Goal: Task Accomplishment & Management: Complete application form

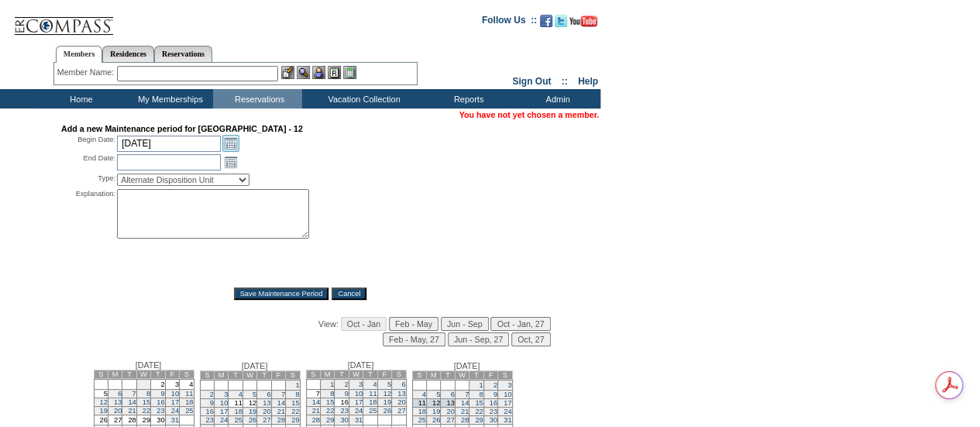
click at [234, 143] on link "Open the calendar popup." at bounding box center [230, 143] width 17 height 17
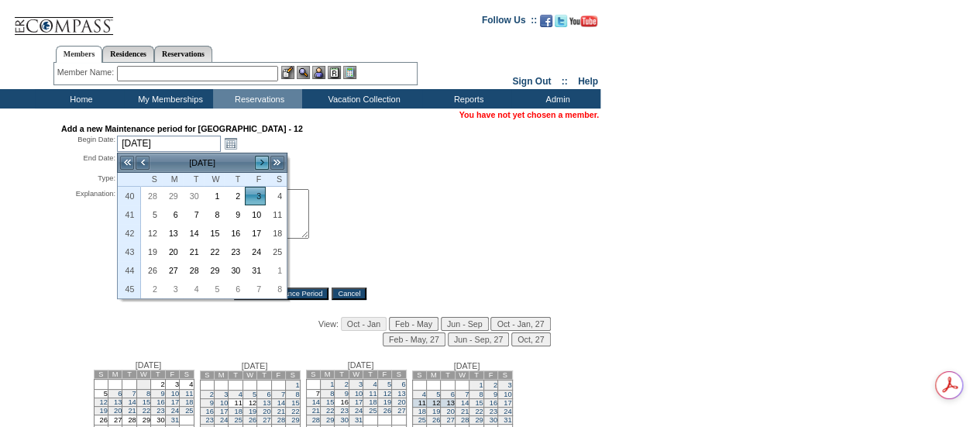
click at [260, 159] on link ">" at bounding box center [261, 162] width 15 height 15
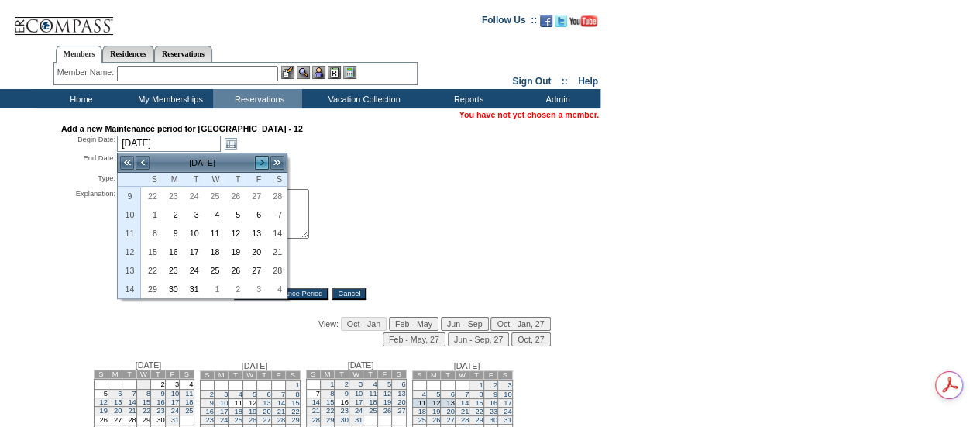
click at [260, 159] on link ">" at bounding box center [261, 162] width 15 height 15
click at [146, 266] on link "26" at bounding box center [151, 270] width 19 height 17
type input "2026-04-26"
type input "2026-04-27"
type input "4/26/2026"
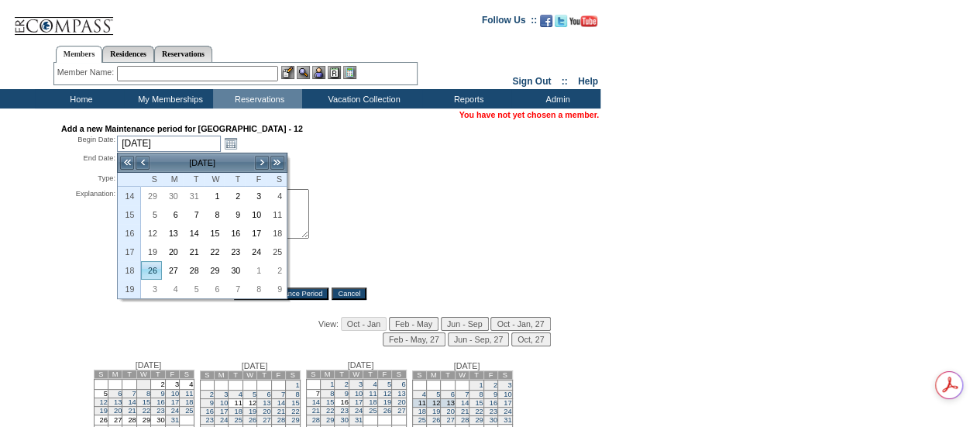
type input "4/27/2026"
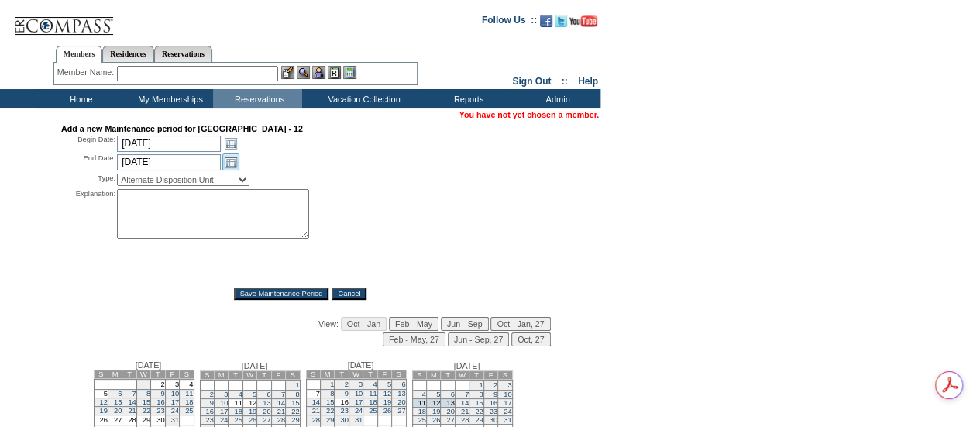
click at [229, 170] on link "Open the calendar popup." at bounding box center [230, 161] width 17 height 17
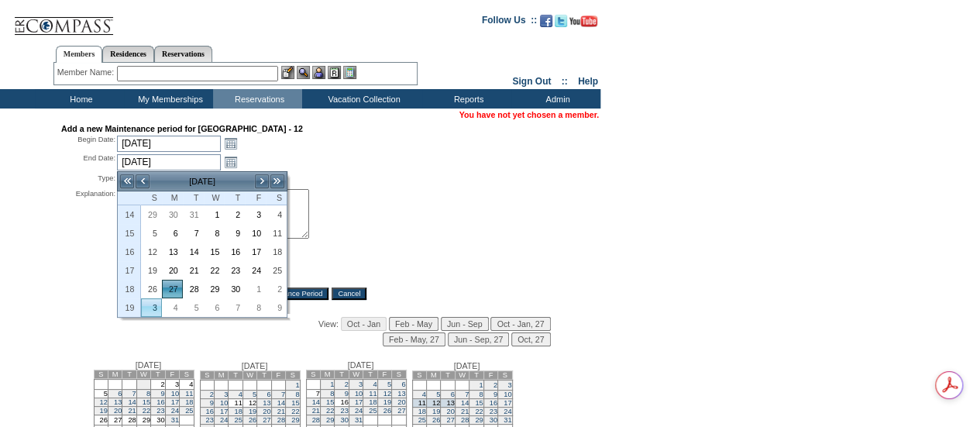
click at [157, 299] on link "3" at bounding box center [151, 307] width 19 height 17
type input "2026-05-03"
type input "5/3/2026"
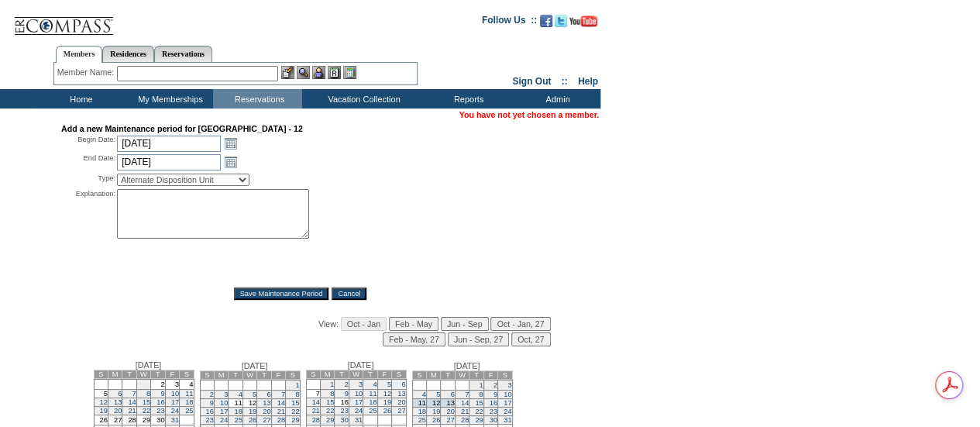
click at [220, 180] on select "Alternate Disposition Unit Business Hold Disposition Exclusive Alliance Partner…" at bounding box center [183, 180] width 132 height 12
select select "PropMaintBusinessHold"
click at [117, 175] on select "Alternate Disposition Unit Business Hold Disposition Exclusive Alliance Partner…" at bounding box center [183, 180] width 132 height 12
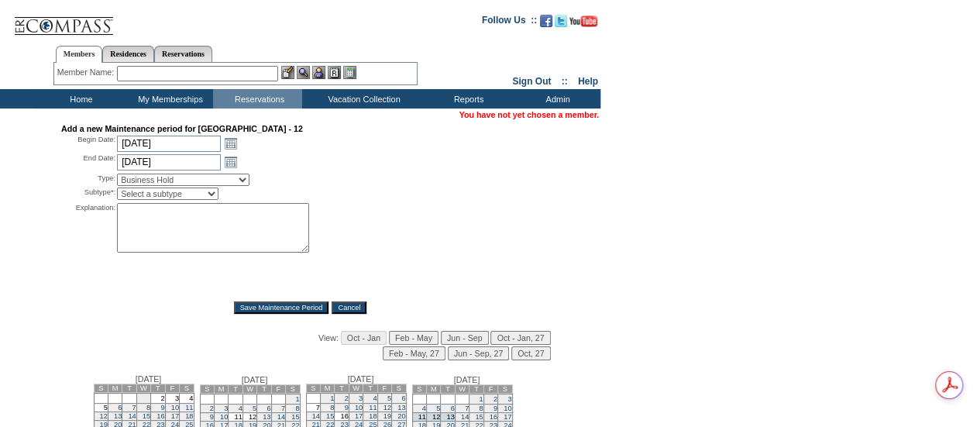
click at [160, 192] on select "Select a subtype Business Hold Pending Prospect Hold" at bounding box center [167, 193] width 101 height 12
select select "PropMaintBusinessHold-BusinessHold"
click at [117, 188] on select "Select a subtype Business Hold Pending Prospect Hold" at bounding box center [167, 193] width 101 height 12
click at [166, 224] on textarea at bounding box center [213, 228] width 192 height 50
type textarea "Returning to BH per KF. -MR"
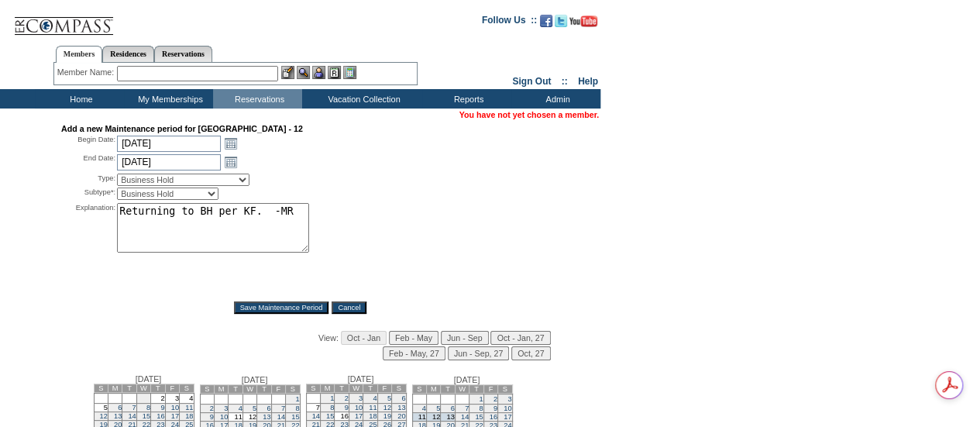
click at [263, 311] on input "Save Maintenance Period" at bounding box center [281, 307] width 95 height 12
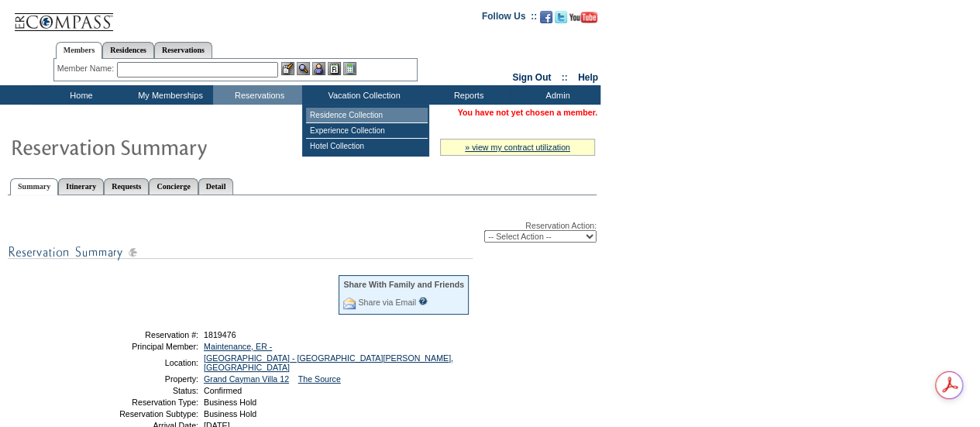
click at [351, 115] on td "Residence Collection" at bounding box center [367, 115] width 122 height 15
